Goal: Information Seeking & Learning: Learn about a topic

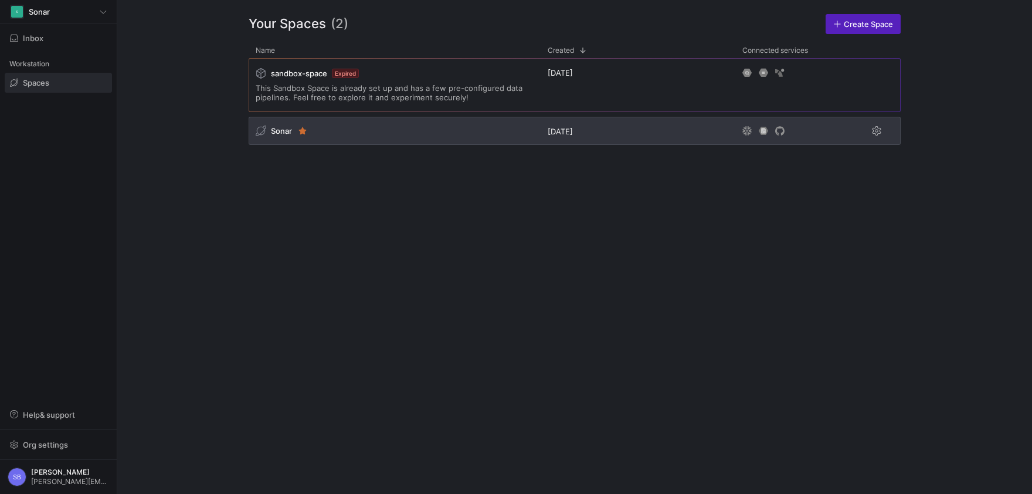
click at [276, 131] on span "Sonar" at bounding box center [281, 130] width 21 height 9
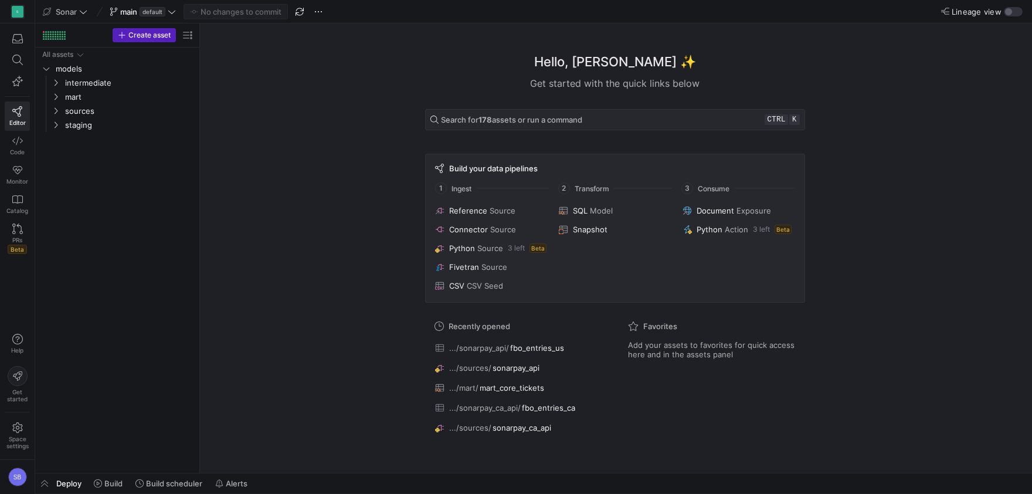
click at [367, 313] on div "Hello, [PERSON_NAME] ✨ Get started with the quick links below Search for 178 as…" at bounding box center [615, 247] width 820 height 449
click at [51, 481] on span "button" at bounding box center [44, 483] width 19 height 20
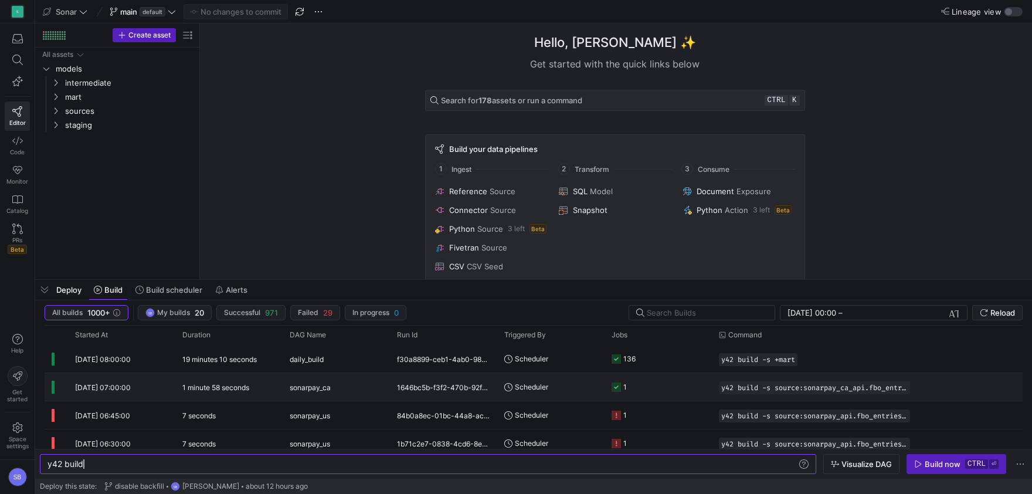
click at [222, 385] on y42-duration "1 minute 58 seconds" at bounding box center [215, 387] width 67 height 9
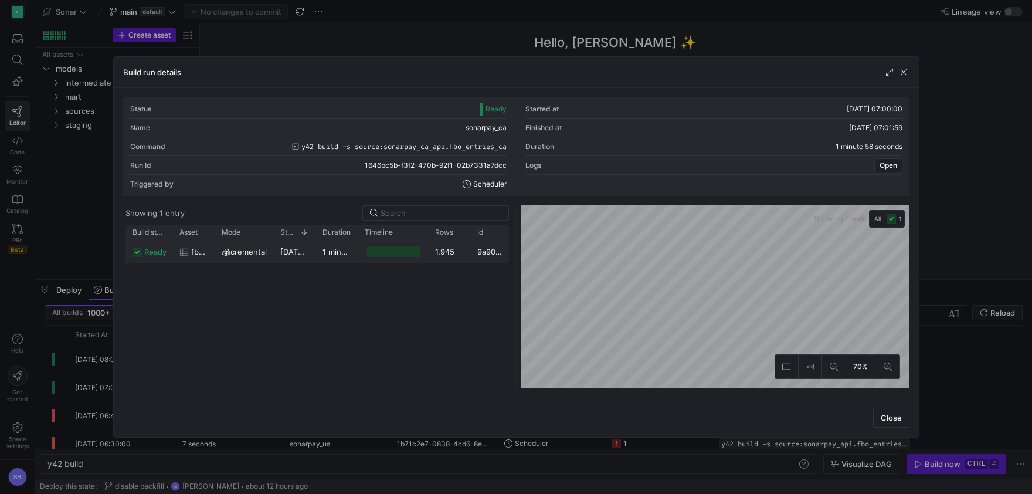
click at [332, 253] on y42-duration "1 minute 52 seconds" at bounding box center [360, 251] width 76 height 9
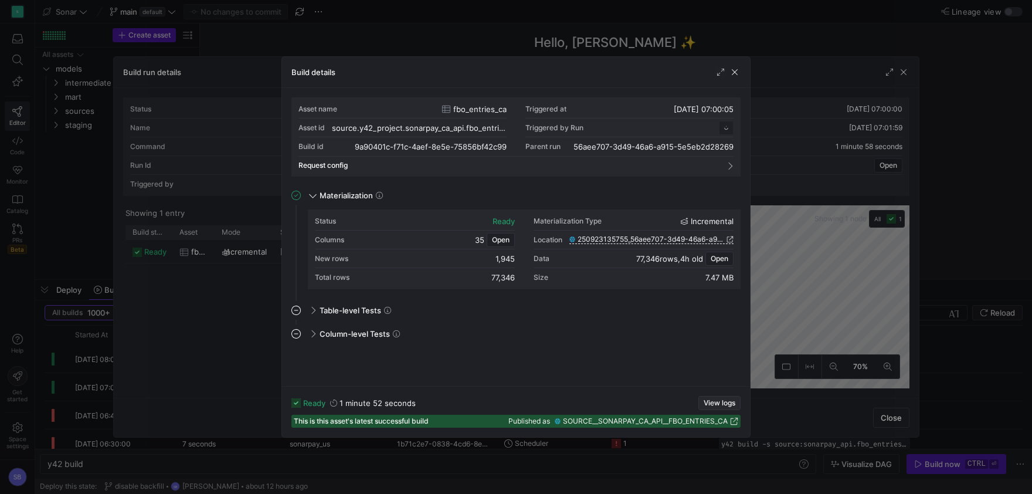
click at [710, 400] on span "View logs" at bounding box center [720, 403] width 32 height 8
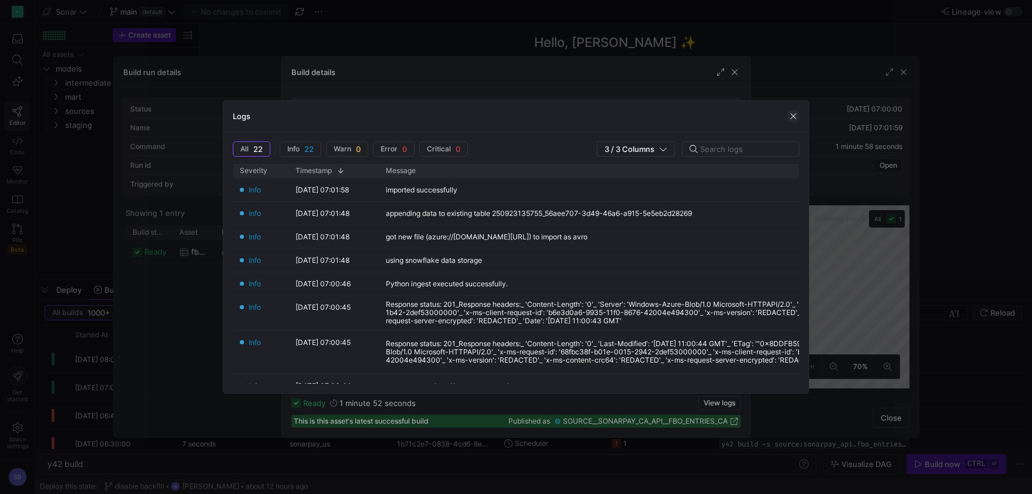
click at [797, 113] on span "button" at bounding box center [793, 116] width 12 height 12
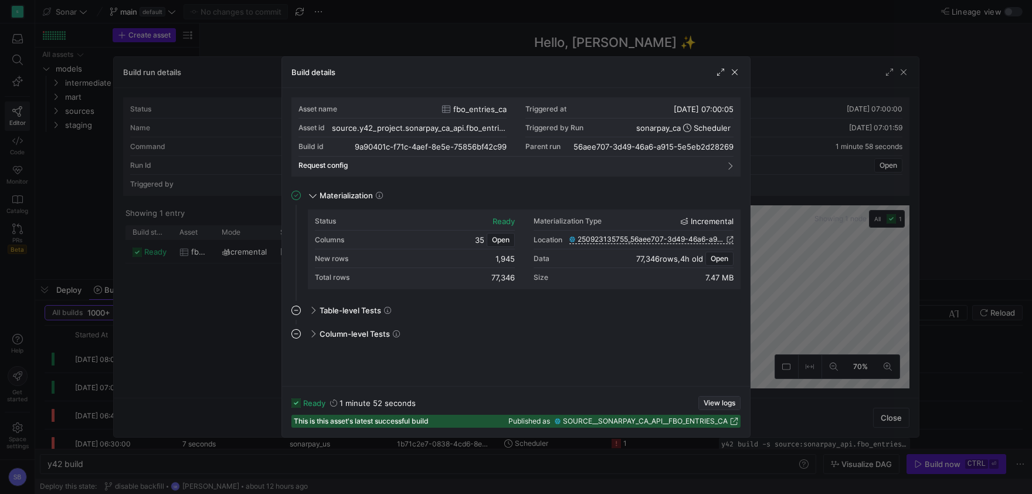
click at [716, 397] on span "button" at bounding box center [719, 402] width 41 height 13
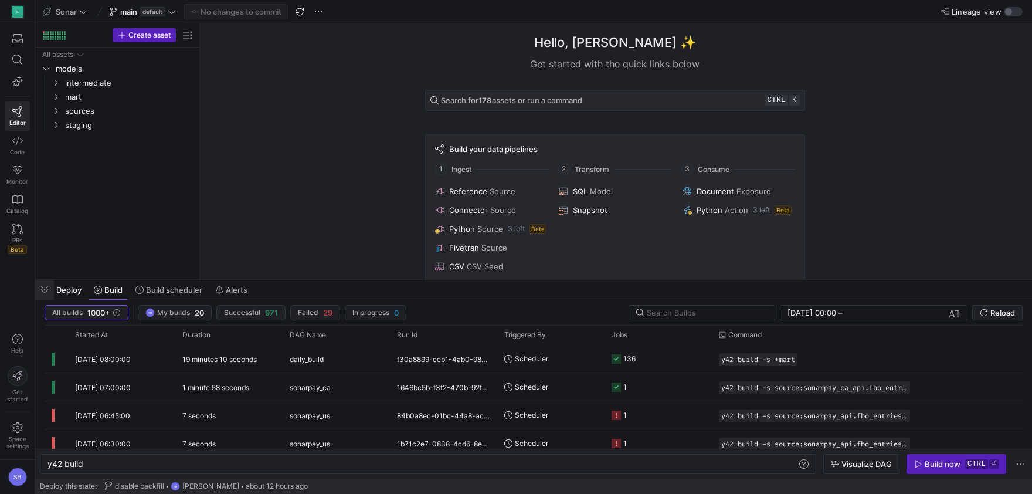
click at [52, 287] on span "button" at bounding box center [44, 290] width 19 height 20
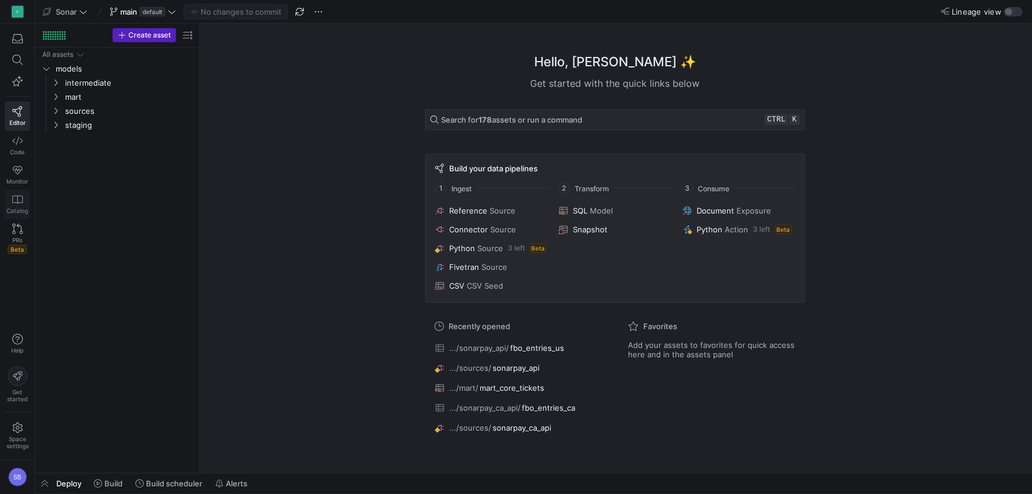
click at [29, 208] on link "Catalog" at bounding box center [17, 203] width 25 height 29
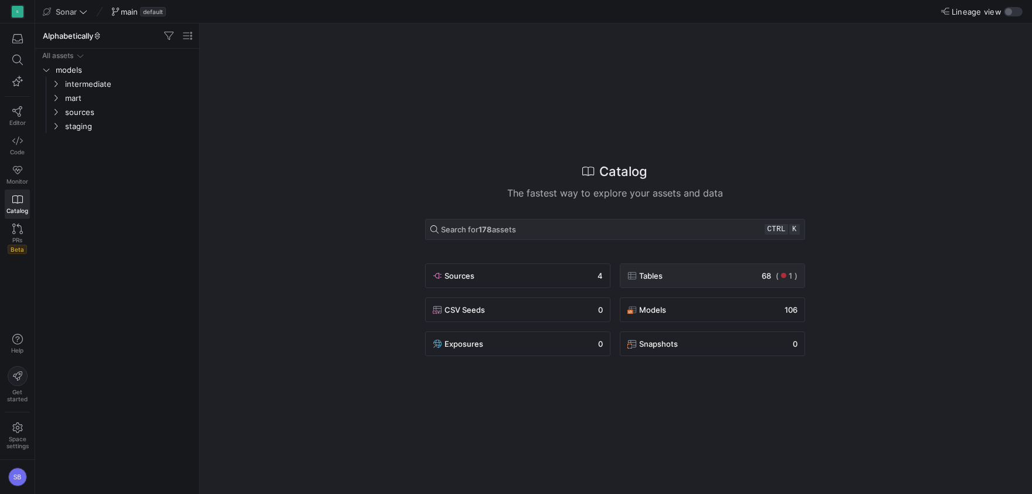
click at [716, 275] on div "Tables 68 ( 1 )" at bounding box center [712, 276] width 170 height 14
click at [56, 79] on span "sources" at bounding box center [122, 83] width 144 height 13
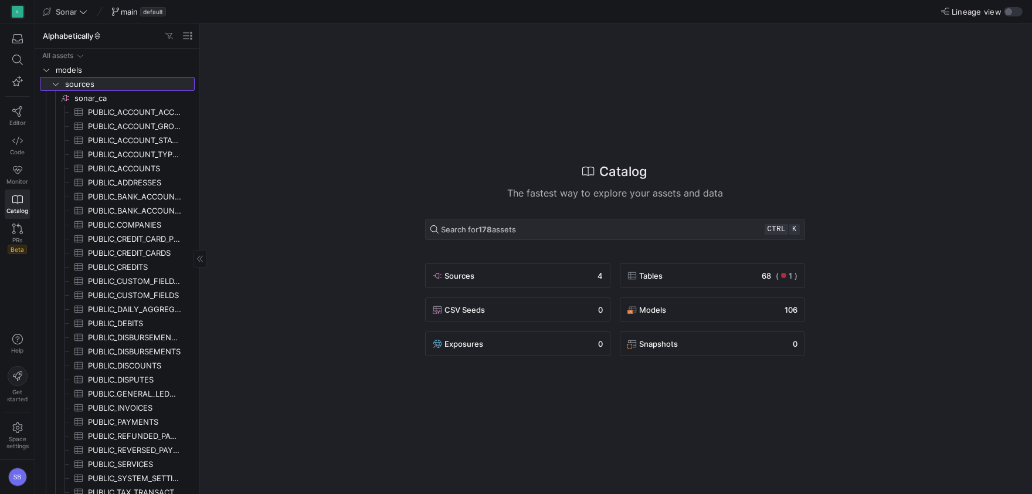
click at [56, 79] on span "sources" at bounding box center [122, 83] width 144 height 13
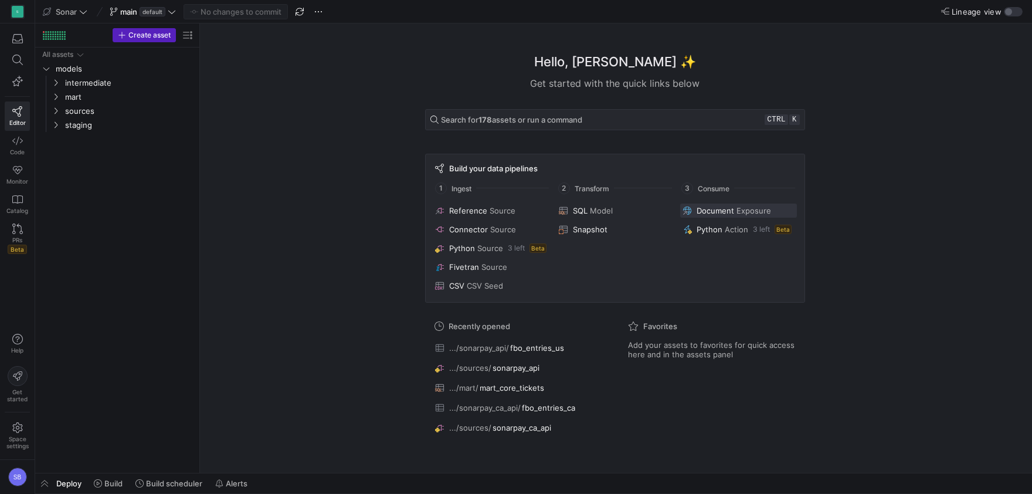
click at [703, 210] on span "Document" at bounding box center [716, 210] width 38 height 9
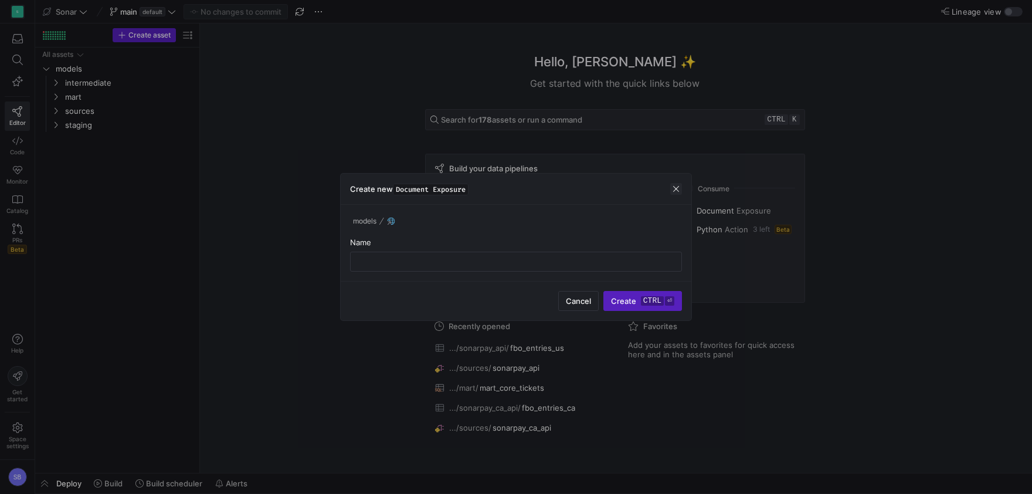
click at [674, 189] on span "button" at bounding box center [676, 189] width 12 height 12
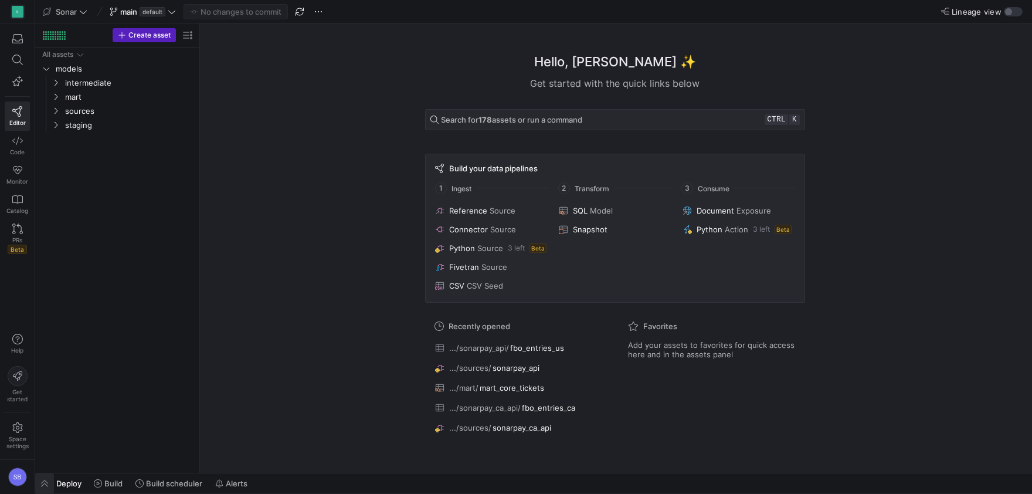
click at [50, 481] on span "button" at bounding box center [44, 483] width 19 height 20
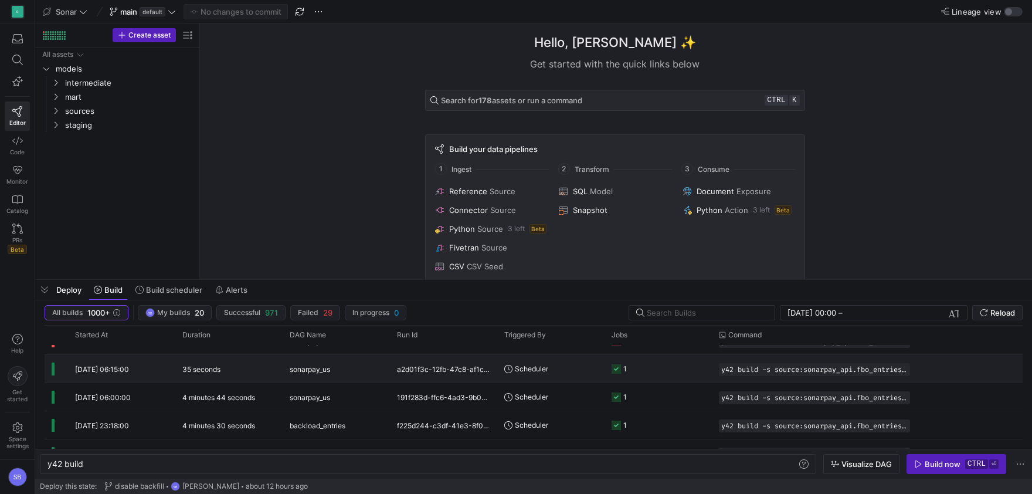
scroll to position [103, 0]
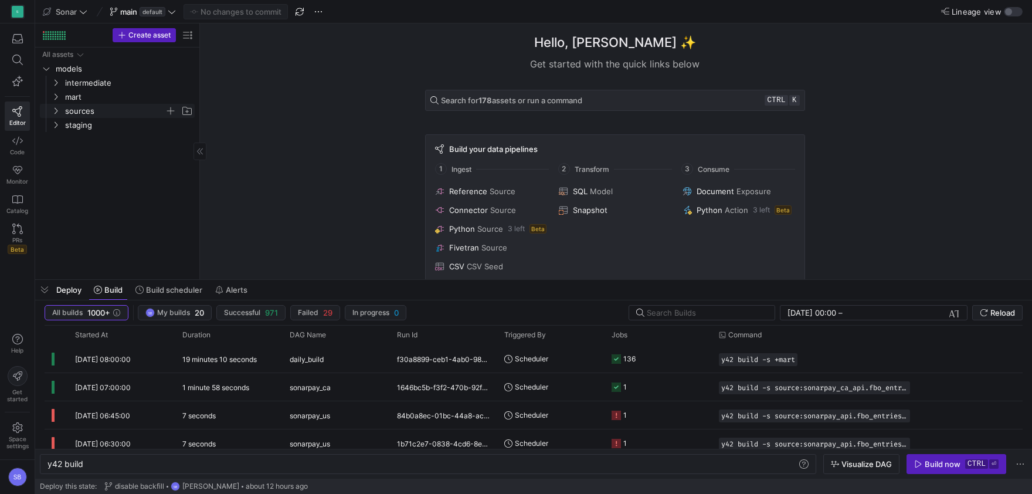
click at [50, 115] on span "sources" at bounding box center [122, 110] width 144 height 13
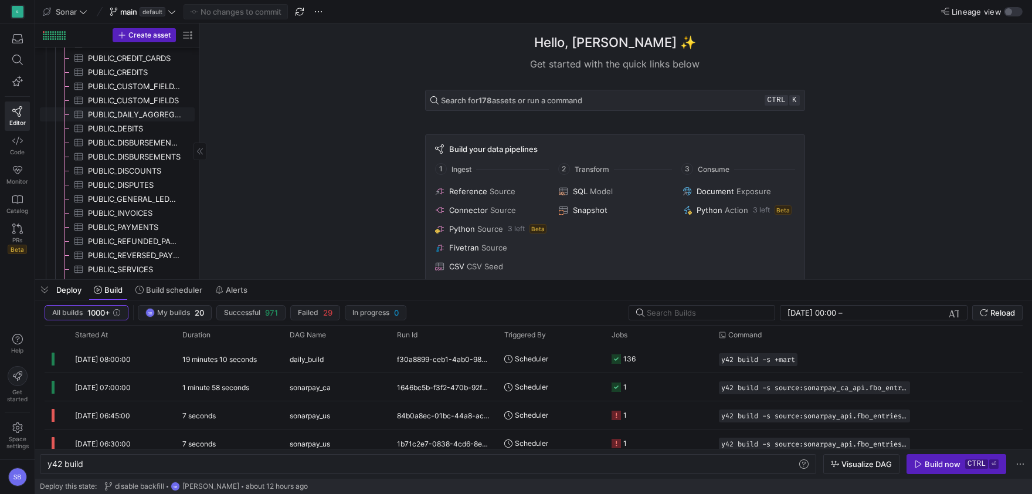
scroll to position [865, 0]
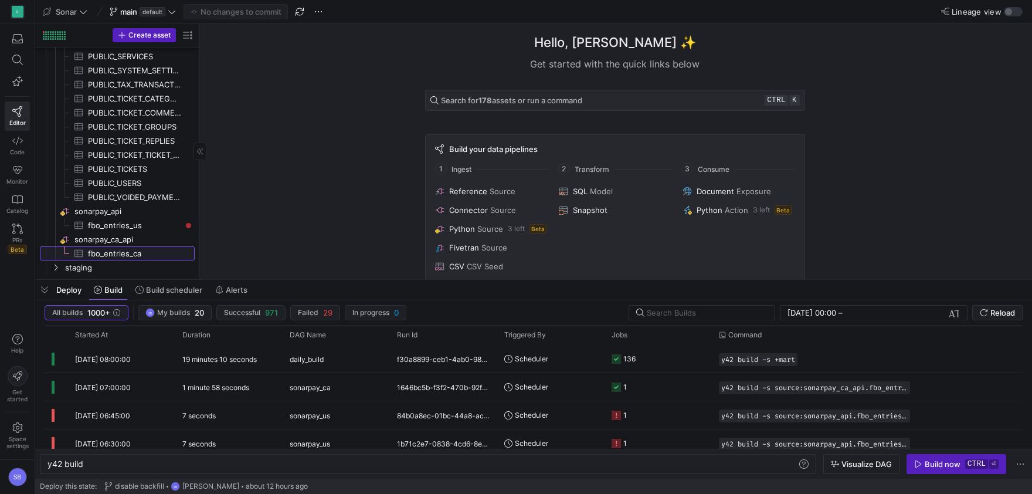
click at [138, 250] on span "fbo_entries_ca​​​​​​​​​" at bounding box center [134, 253] width 93 height 13
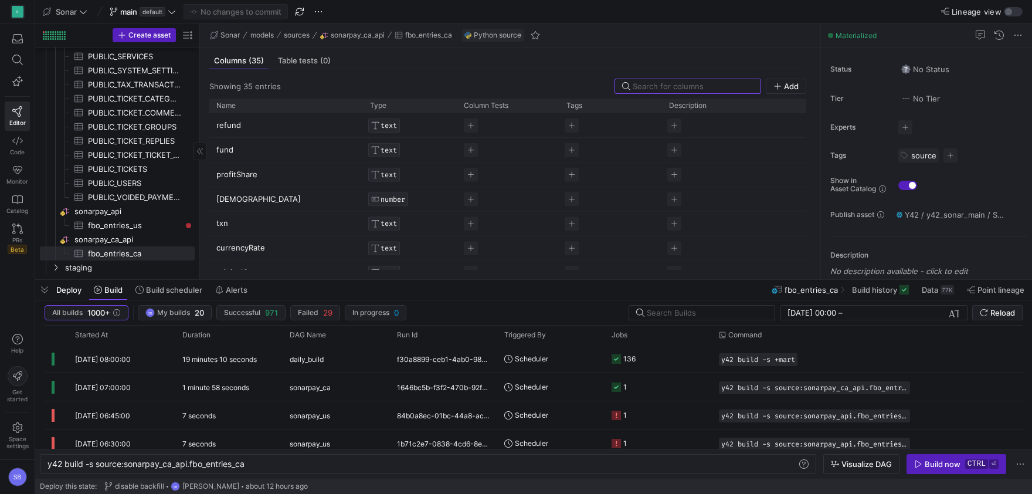
click at [49, 294] on span "button" at bounding box center [44, 290] width 19 height 20
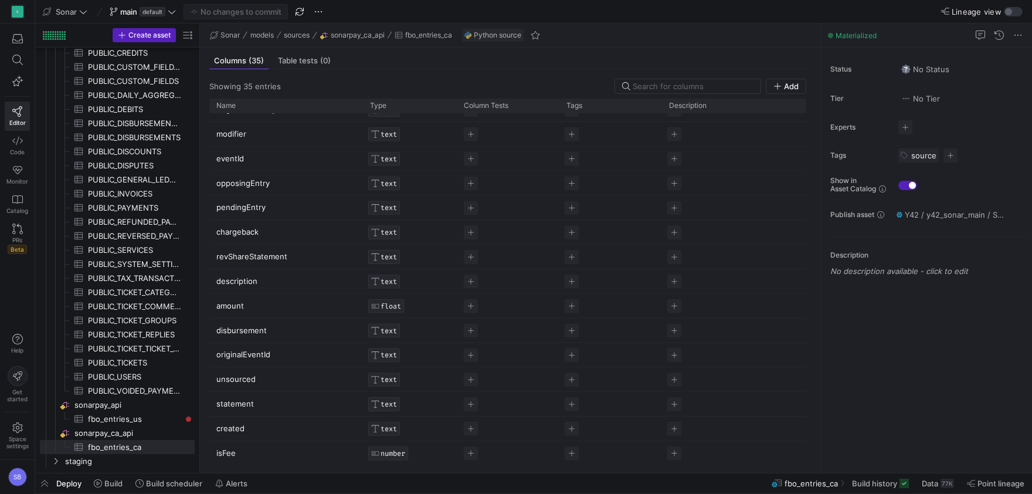
scroll to position [164, 0]
